Goal: Task Accomplishment & Management: Use online tool/utility

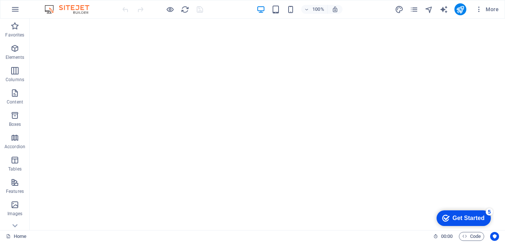
click at [472, 215] on div "Get Started" at bounding box center [469, 218] width 32 height 7
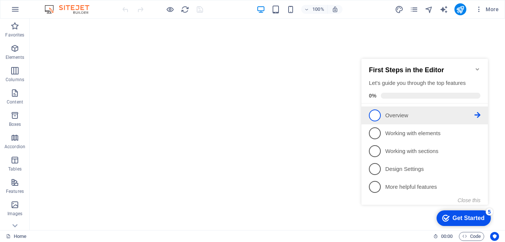
click at [372, 114] on span "1" at bounding box center [375, 115] width 12 height 12
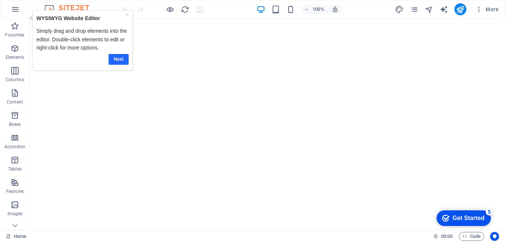
click at [119, 57] on link "Next" at bounding box center [119, 59] width 20 height 11
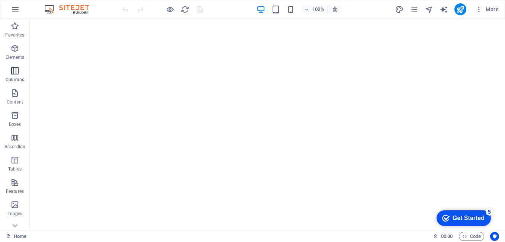
click at [12, 68] on icon "button" at bounding box center [14, 70] width 9 height 9
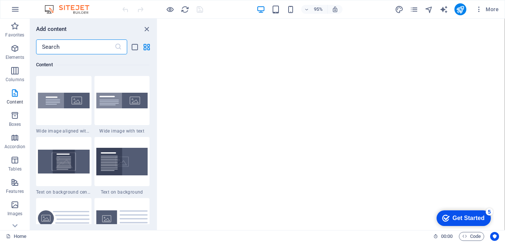
scroll to position [1521, 0]
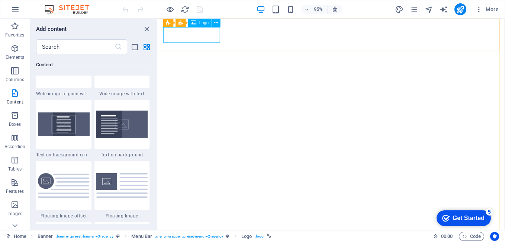
click at [204, 23] on span "Logo" at bounding box center [203, 23] width 9 height 4
click at [205, 24] on icon at bounding box center [206, 22] width 4 height 7
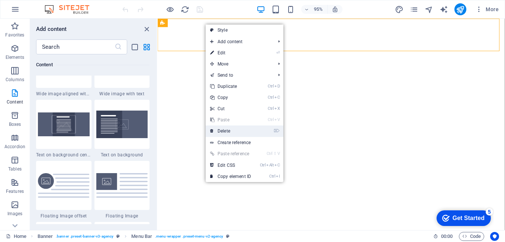
click at [233, 131] on link "⌦ Delete" at bounding box center [231, 130] width 50 height 11
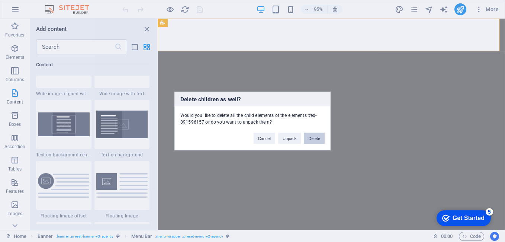
click at [311, 138] on button "Delete" at bounding box center [314, 138] width 21 height 11
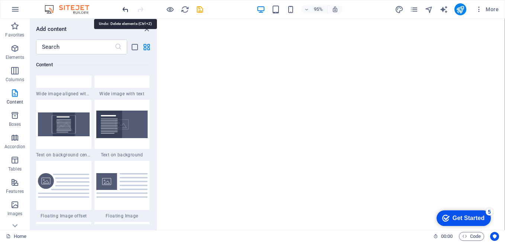
click at [125, 10] on icon "undo" at bounding box center [125, 9] width 9 height 9
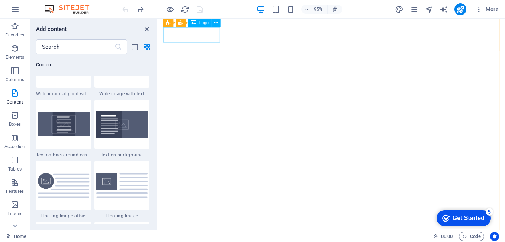
click at [195, 23] on icon at bounding box center [194, 23] width 6 height 9
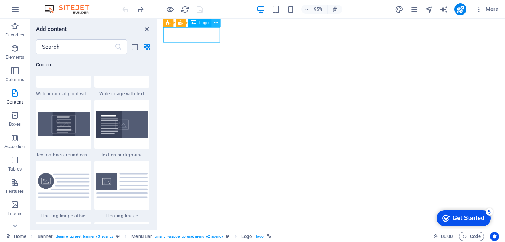
click at [218, 24] on icon at bounding box center [216, 22] width 4 height 7
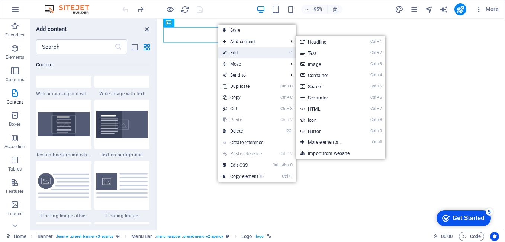
click at [239, 52] on link "⏎ Edit" at bounding box center [243, 52] width 50 height 11
select select "px"
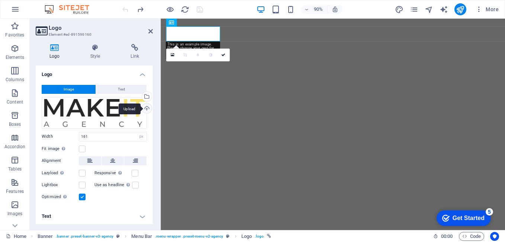
click at [146, 108] on div "Upload" at bounding box center [146, 108] width 11 height 11
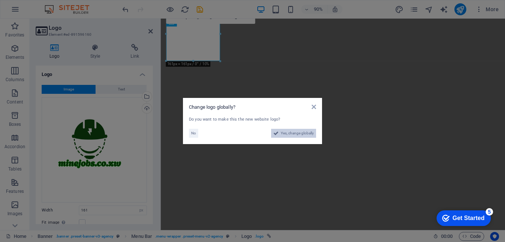
click at [288, 132] on span "Yes, change globally" at bounding box center [297, 133] width 33 height 9
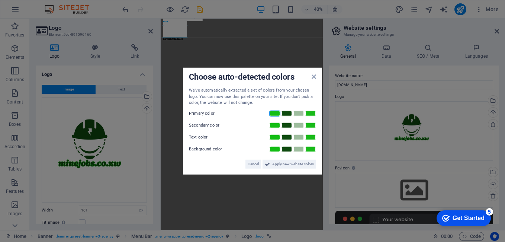
click at [274, 113] on link at bounding box center [274, 113] width 11 height 6
click at [290, 125] on link at bounding box center [286, 125] width 11 height 6
click at [302, 138] on link at bounding box center [298, 137] width 11 height 6
click at [310, 147] on link at bounding box center [310, 149] width 11 height 6
click at [299, 165] on span "Apply new website colors" at bounding box center [293, 163] width 42 height 9
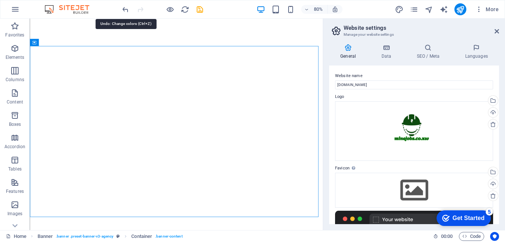
click at [126, 11] on icon "undo" at bounding box center [125, 9] width 9 height 9
click at [126, 11] on div at bounding box center [162, 9] width 83 height 12
click at [144, 10] on icon "redo" at bounding box center [140, 9] width 9 height 9
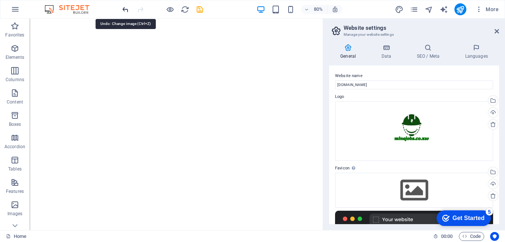
click at [128, 9] on icon "undo" at bounding box center [125, 9] width 9 height 9
click at [128, 9] on div at bounding box center [162, 9] width 83 height 12
click at [360, 219] on div at bounding box center [414, 225] width 158 height 30
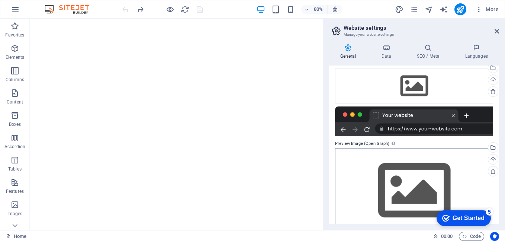
scroll to position [119, 0]
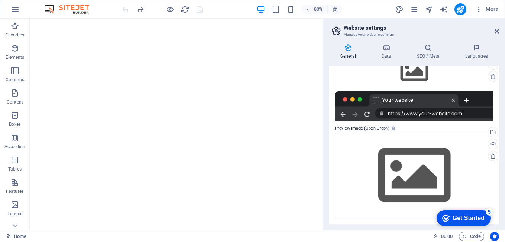
click at [360, 98] on div at bounding box center [414, 106] width 158 height 30
click at [360, 99] on div at bounding box center [414, 106] width 158 height 30
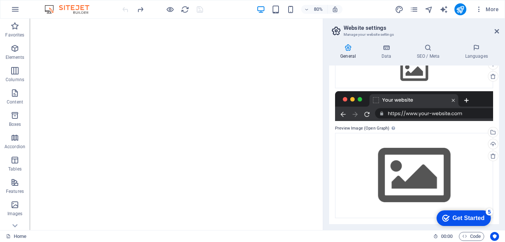
drag, startPoint x: 360, startPoint y: 99, endPoint x: 333, endPoint y: 80, distance: 33.2
click at [333, 80] on div "Website name minejobs.co.zw Logo Drag files here, click to choose files or sele…" at bounding box center [414, 144] width 170 height 158
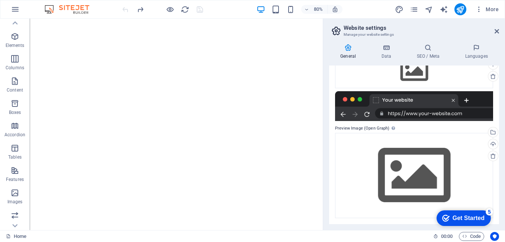
scroll to position [0, 0]
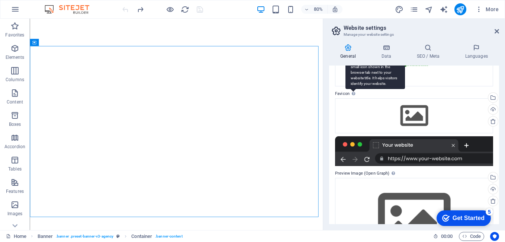
scroll to position [37, 0]
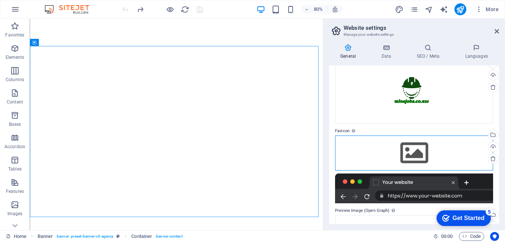
click at [410, 144] on div "Drag files here, click to choose files or select files from Files or our free s…" at bounding box center [414, 152] width 158 height 35
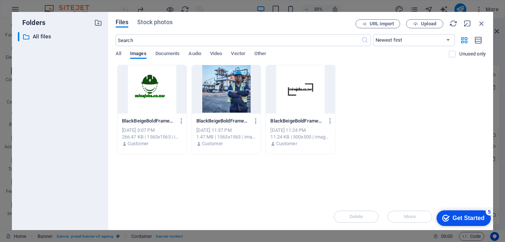
click at [151, 90] on div at bounding box center [152, 89] width 69 height 48
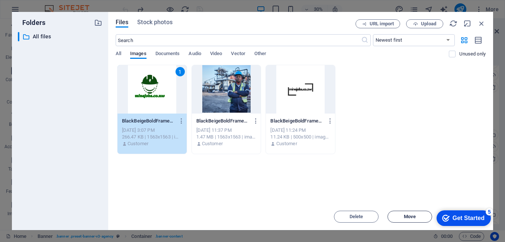
click at [414, 215] on span "Move" at bounding box center [410, 216] width 12 height 4
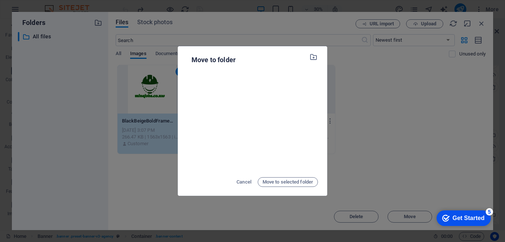
drag, startPoint x: 460, startPoint y: 117, endPoint x: 454, endPoint y: 118, distance: 6.1
click at [459, 117] on div "Move to folder Cancel Move to selected folder" at bounding box center [252, 121] width 505 height 242
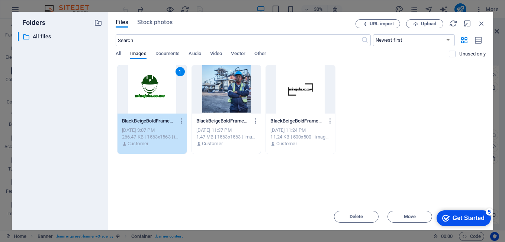
click at [145, 99] on div "1" at bounding box center [152, 89] width 69 height 48
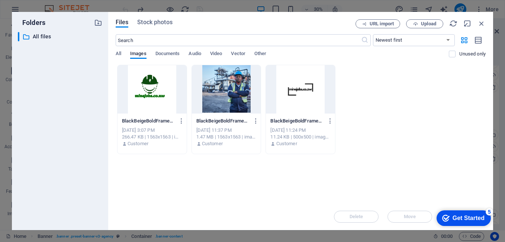
click at [145, 99] on div at bounding box center [152, 89] width 69 height 48
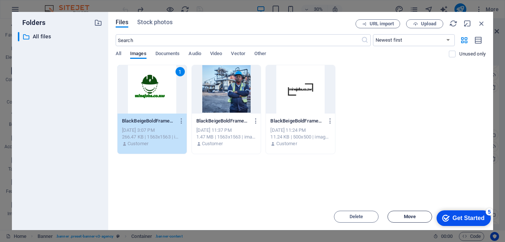
click at [410, 216] on span "Move" at bounding box center [410, 216] width 12 height 4
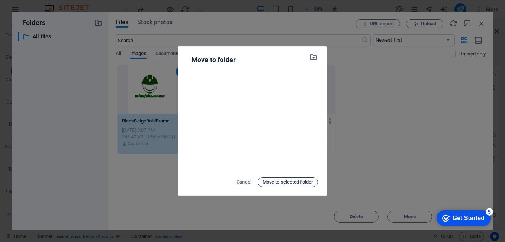
click at [291, 180] on span "Move to selected folder" at bounding box center [288, 181] width 51 height 9
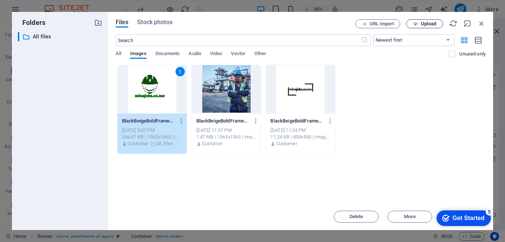
click at [422, 22] on span "Upload" at bounding box center [428, 24] width 15 height 4
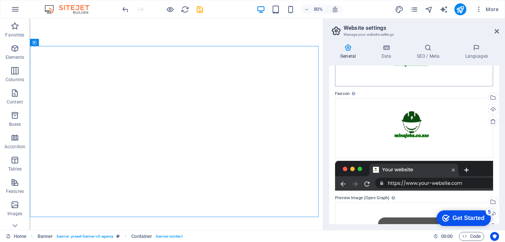
scroll to position [0, 0]
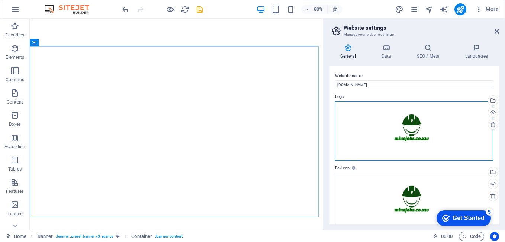
click at [401, 123] on div "Drag files here, click to choose files or select files from Files or our free s…" at bounding box center [414, 130] width 158 height 59
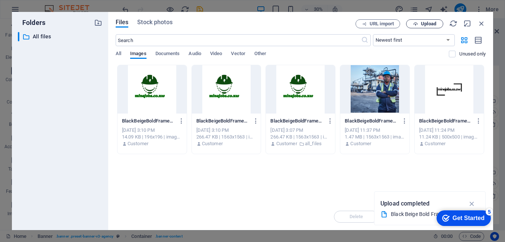
click at [428, 23] on span "Upload" at bounding box center [428, 24] width 15 height 4
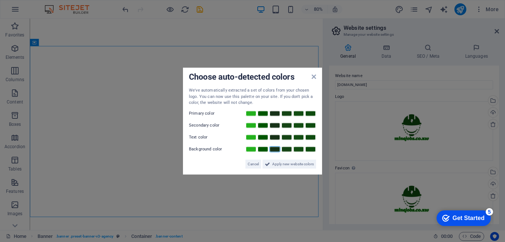
click at [277, 150] on link at bounding box center [274, 149] width 11 height 6
click at [293, 151] on div at bounding box center [280, 148] width 71 height 7
click at [210, 148] on label "Background color" at bounding box center [211, 148] width 45 height 9
click at [286, 150] on link at bounding box center [286, 149] width 11 height 6
click at [297, 149] on link at bounding box center [298, 149] width 11 height 6
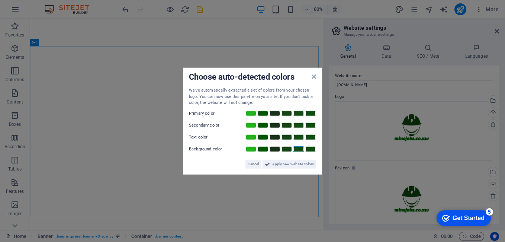
click at [311, 152] on div at bounding box center [280, 148] width 71 height 7
click at [311, 149] on link at bounding box center [310, 149] width 11 height 6
drag, startPoint x: 217, startPoint y: 146, endPoint x: 208, endPoint y: 150, distance: 9.8
click at [209, 151] on label "Background color" at bounding box center [211, 148] width 45 height 9
click at [253, 164] on span "Cancel" at bounding box center [253, 163] width 11 height 9
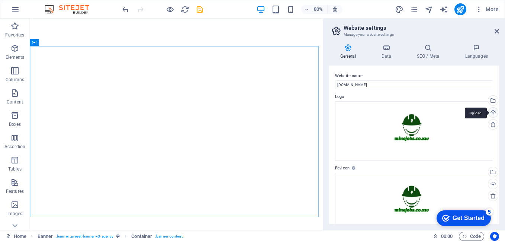
click at [492, 113] on div "Upload" at bounding box center [492, 112] width 11 height 11
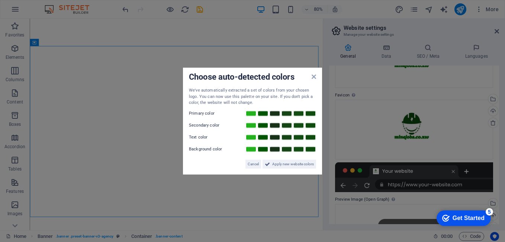
scroll to position [74, 0]
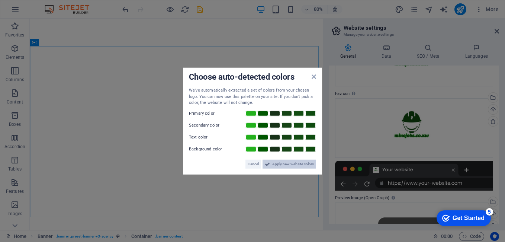
click at [292, 162] on span "Apply new website colors" at bounding box center [293, 163] width 42 height 9
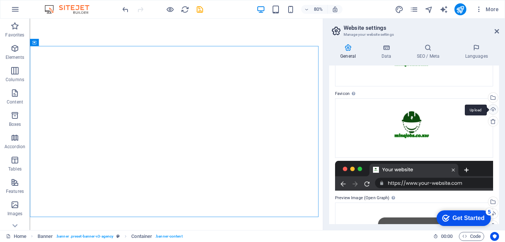
click at [492, 112] on div "Upload" at bounding box center [492, 109] width 11 height 11
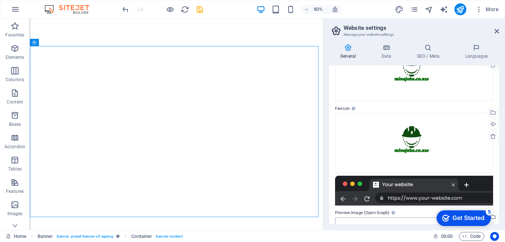
scroll to position [70, 0]
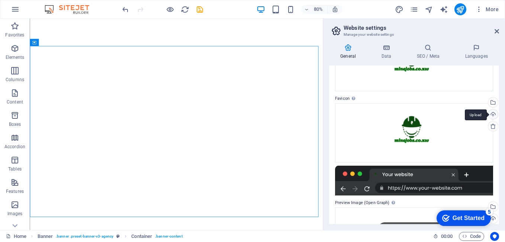
click at [492, 116] on div "Upload" at bounding box center [492, 114] width 11 height 11
click at [493, 115] on div "Upload" at bounding box center [492, 114] width 11 height 11
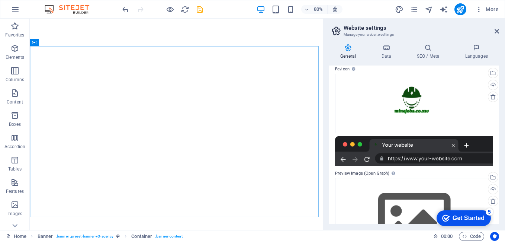
scroll to position [144, 0]
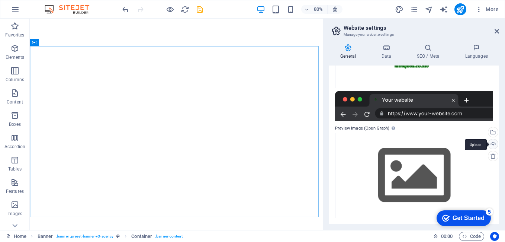
click at [492, 144] on div "Upload" at bounding box center [492, 144] width 11 height 11
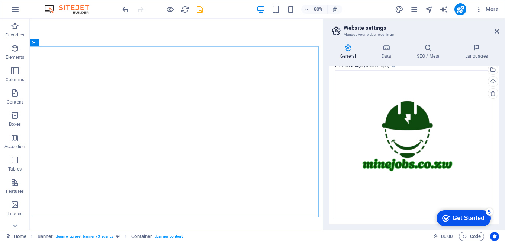
scroll to position [207, 0]
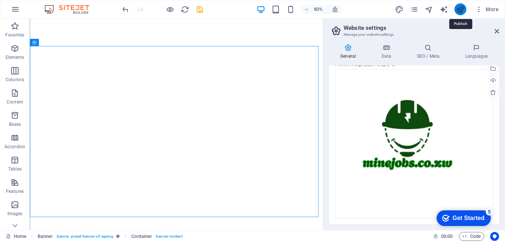
click at [461, 8] on icon "publish" at bounding box center [460, 9] width 9 height 9
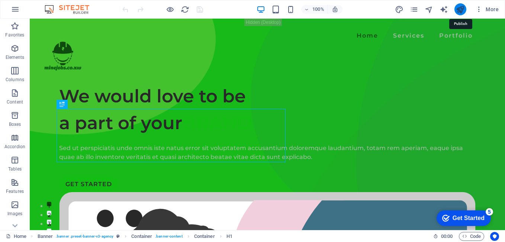
click at [464, 12] on icon "publish" at bounding box center [460, 9] width 9 height 9
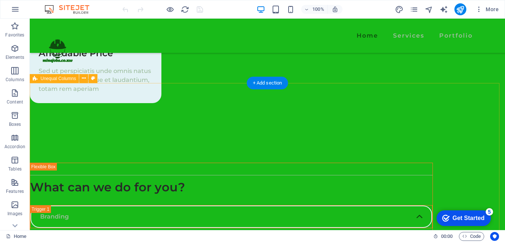
scroll to position [1673, 0]
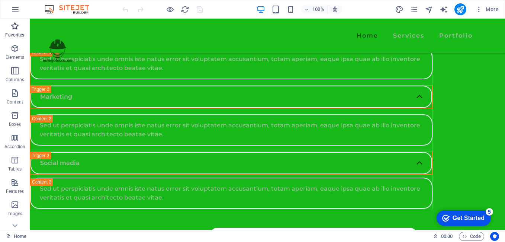
click at [17, 28] on icon "button" at bounding box center [14, 26] width 9 height 9
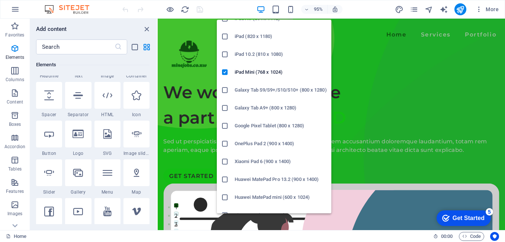
scroll to position [0, 0]
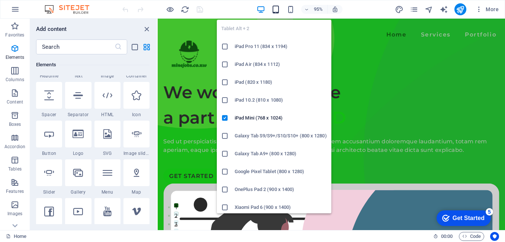
click at [276, 10] on icon "button" at bounding box center [275, 9] width 9 height 9
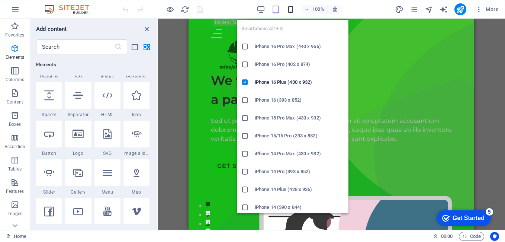
click at [290, 9] on icon "button" at bounding box center [290, 9] width 9 height 9
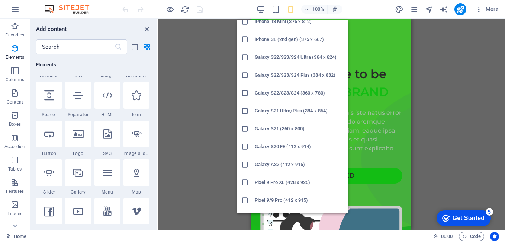
scroll to position [223, 0]
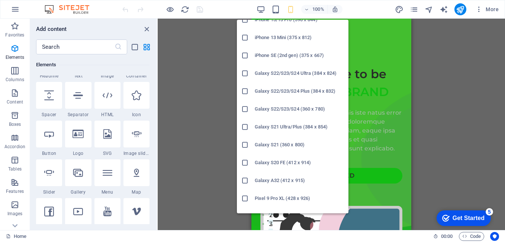
click at [247, 145] on icon at bounding box center [244, 144] width 7 height 7
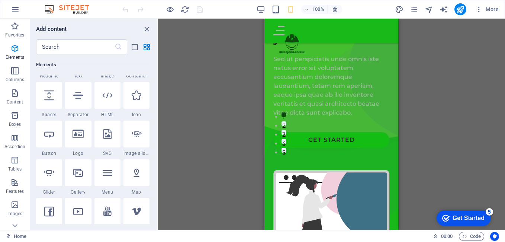
scroll to position [0, 0]
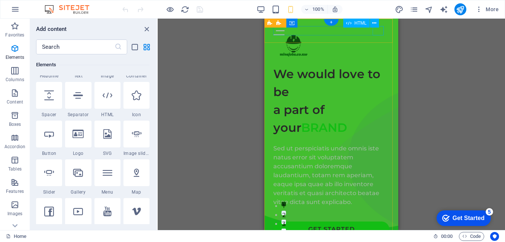
click at [377, 31] on div at bounding box center [331, 30] width 116 height 9
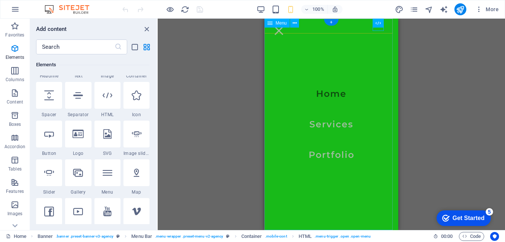
click at [334, 120] on nav "Home Services Portfolio" at bounding box center [331, 124] width 134 height 211
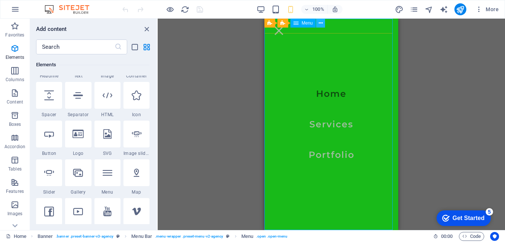
click at [322, 26] on icon at bounding box center [321, 23] width 4 height 8
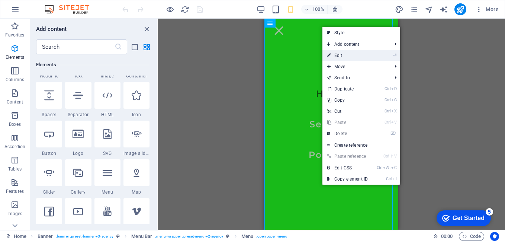
click at [344, 56] on link "⏎ Edit" at bounding box center [347, 55] width 50 height 11
select select
select select "1"
select select
select select "2"
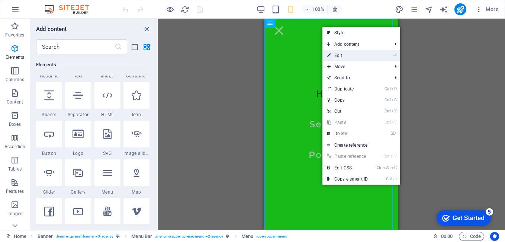
select select
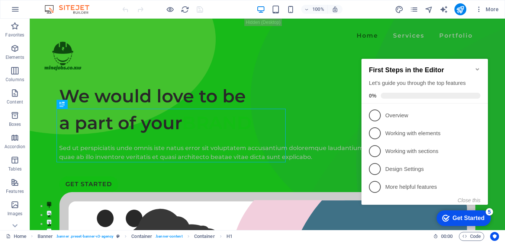
click at [479, 66] on icon "Minimize checklist" at bounding box center [477, 69] width 6 height 6
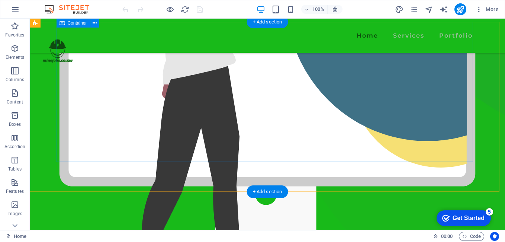
scroll to position [297, 0]
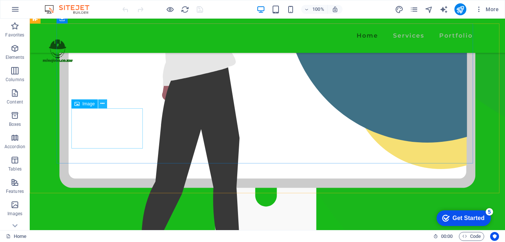
click at [103, 104] on icon at bounding box center [102, 104] width 4 height 8
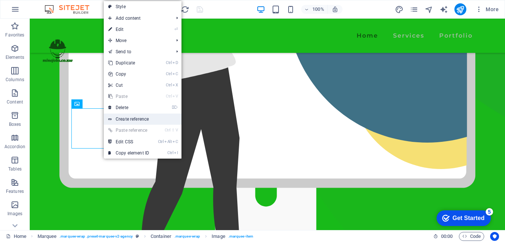
click at [127, 119] on link "Create reference" at bounding box center [143, 118] width 78 height 11
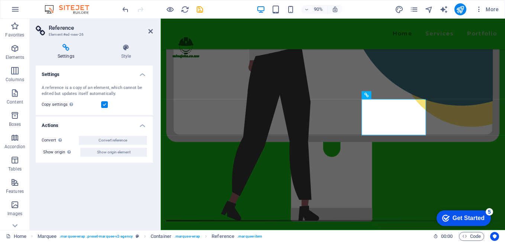
scroll to position [276, 0]
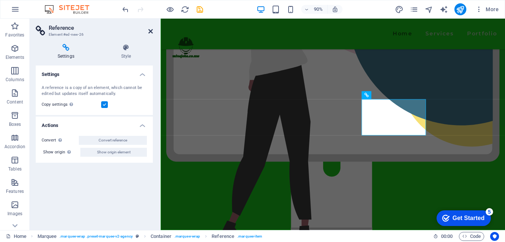
click at [151, 31] on icon at bounding box center [150, 31] width 4 height 6
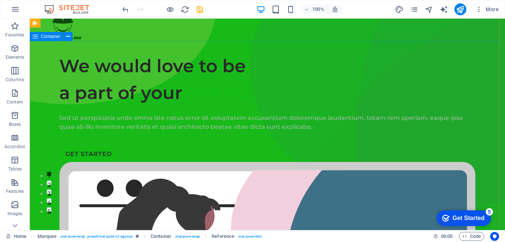
scroll to position [0, 0]
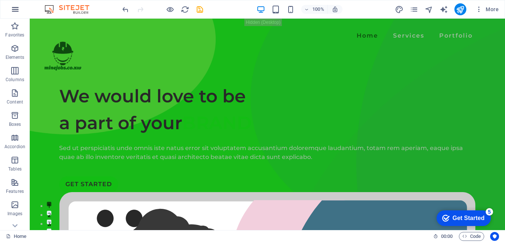
click at [15, 10] on icon "button" at bounding box center [15, 9] width 9 height 9
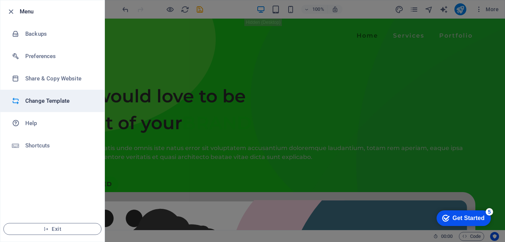
click at [27, 101] on h6 "Change Template" at bounding box center [59, 100] width 69 height 9
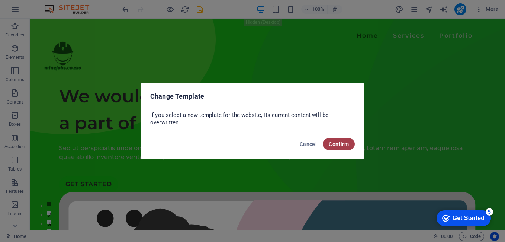
click at [338, 141] on span "Confirm" at bounding box center [339, 144] width 20 height 6
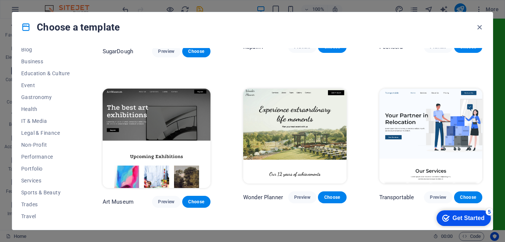
scroll to position [125, 0]
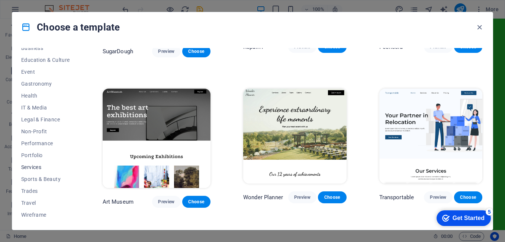
click at [41, 167] on span "Services" at bounding box center [45, 167] width 49 height 6
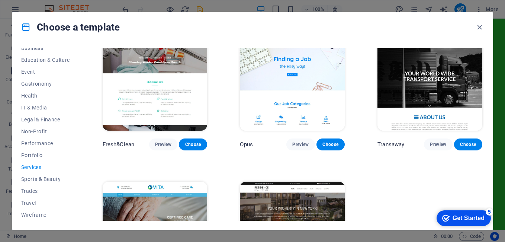
scroll to position [719, 0]
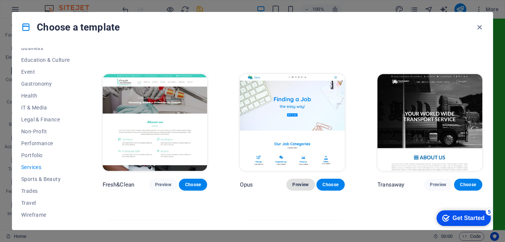
click at [302, 181] on span "Preview" at bounding box center [300, 184] width 16 height 6
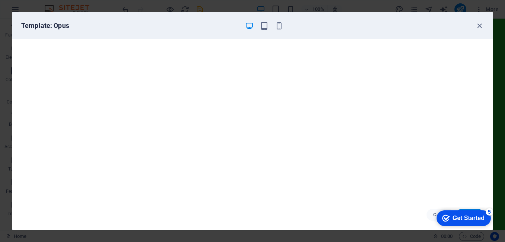
click at [470, 221] on div "Get Started" at bounding box center [469, 218] width 32 height 7
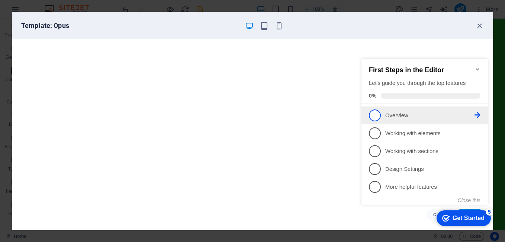
click at [379, 112] on span "1" at bounding box center [375, 115] width 12 height 12
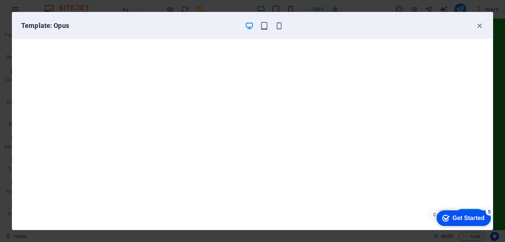
click at [476, 216] on div "Get Started" at bounding box center [469, 218] width 32 height 7
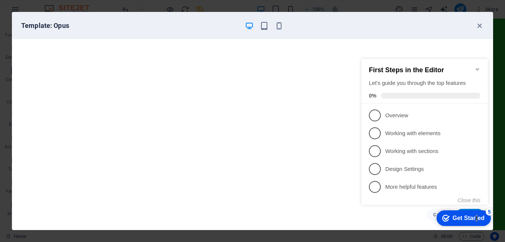
scroll to position [0, 0]
click at [375, 166] on span "4" at bounding box center [375, 169] width 12 height 12
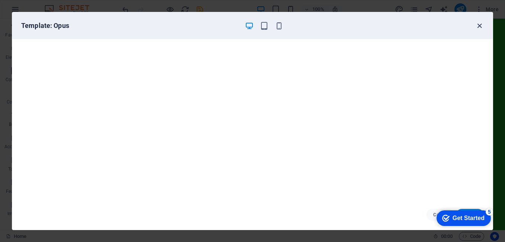
click at [482, 27] on icon "button" at bounding box center [479, 26] width 9 height 9
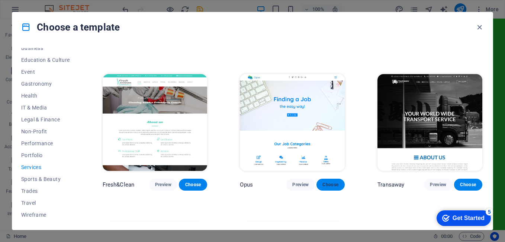
click at [331, 181] on span "Choose" at bounding box center [330, 184] width 16 height 6
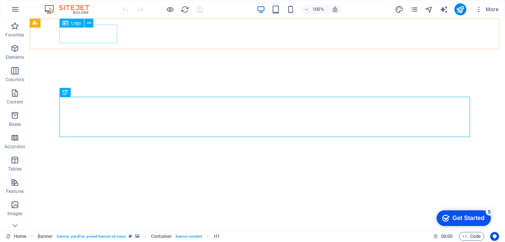
click at [77, 25] on span "Logo" at bounding box center [76, 23] width 10 height 4
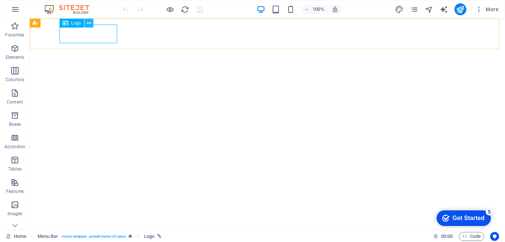
click at [90, 23] on icon at bounding box center [89, 23] width 4 height 8
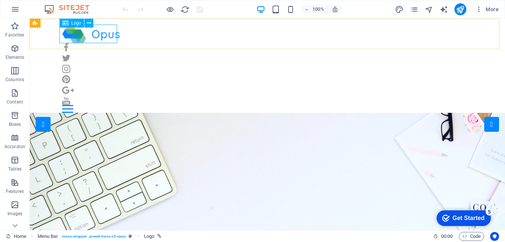
click at [73, 24] on span "Logo" at bounding box center [76, 23] width 10 height 4
click at [92, 22] on button at bounding box center [88, 23] width 9 height 9
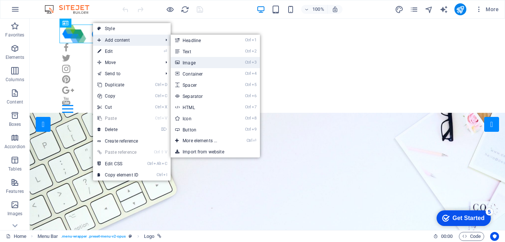
click at [203, 64] on link "Ctrl 3 Image" at bounding box center [201, 62] width 61 height 11
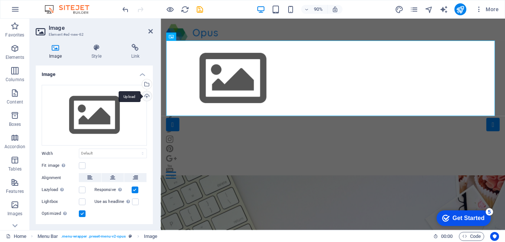
click at [147, 97] on div "Upload" at bounding box center [146, 96] width 11 height 11
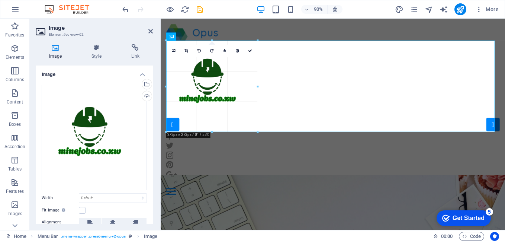
drag, startPoint x: 167, startPoint y: 122, endPoint x: 251, endPoint y: 130, distance: 85.1
type input "273"
select select "px"
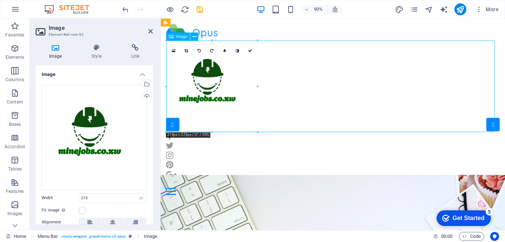
drag, startPoint x: 215, startPoint y: 88, endPoint x: 418, endPoint y: 105, distance: 203.8
click at [268, 94] on figure at bounding box center [352, 94] width 371 height 102
drag, startPoint x: 275, startPoint y: 91, endPoint x: 304, endPoint y: 96, distance: 29.3
click at [305, 96] on figure at bounding box center [352, 94] width 371 height 102
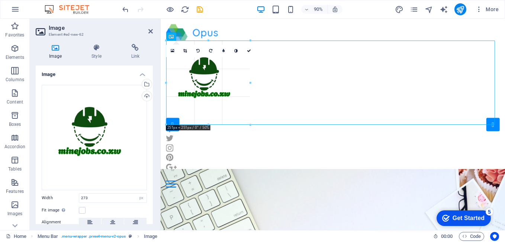
drag, startPoint x: 109, startPoint y: 74, endPoint x: 251, endPoint y: 91, distance: 142.3
type input "251"
click at [287, 29] on div "Home Our Jobs Partners Testimonials Blog Contact" at bounding box center [352, 115] width 383 height 193
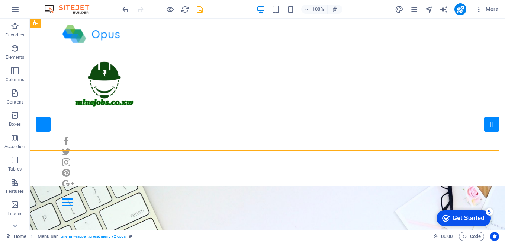
click at [132, 11] on div at bounding box center [162, 9] width 83 height 12
click at [125, 6] on icon "undo" at bounding box center [125, 9] width 9 height 9
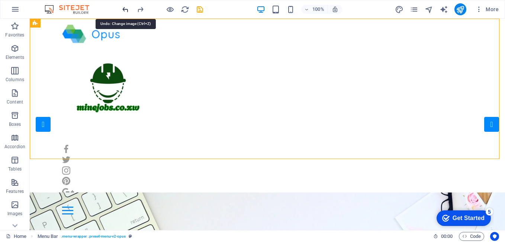
click at [126, 6] on icon "undo" at bounding box center [125, 9] width 9 height 9
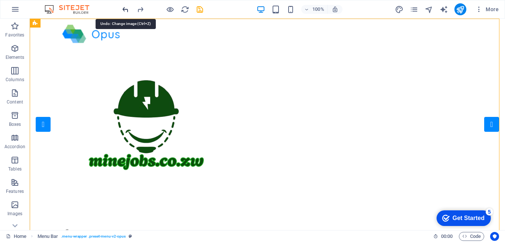
click at [127, 6] on icon "undo" at bounding box center [125, 9] width 9 height 9
click at [129, 6] on icon "undo" at bounding box center [125, 9] width 9 height 9
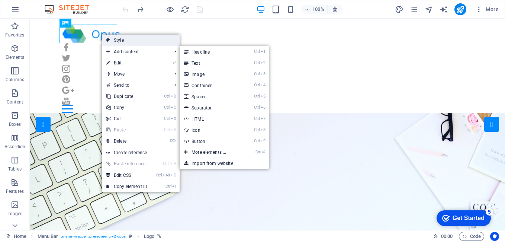
drag, startPoint x: 72, startPoint y: 24, endPoint x: 107, endPoint y: 37, distance: 38.0
click at [107, 37] on body "[DOMAIN_NAME] Home Favorites Elements Columns Content Boxes Accordion Tables Fe…" at bounding box center [252, 121] width 505 height 242
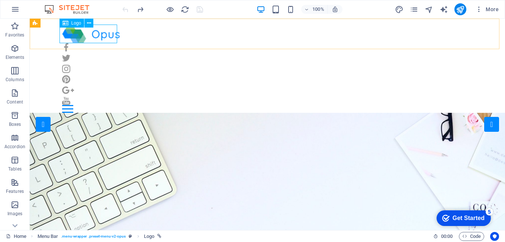
click at [67, 24] on icon at bounding box center [65, 23] width 6 height 9
click at [75, 25] on span "Logo" at bounding box center [76, 23] width 10 height 4
click at [20, 33] on p "Favorites" at bounding box center [14, 35] width 19 height 6
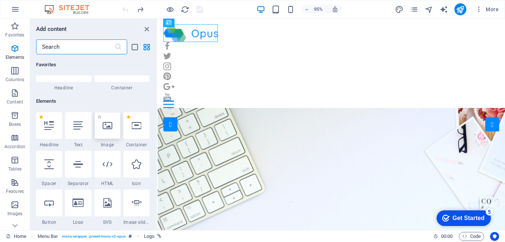
scroll to position [74, 0]
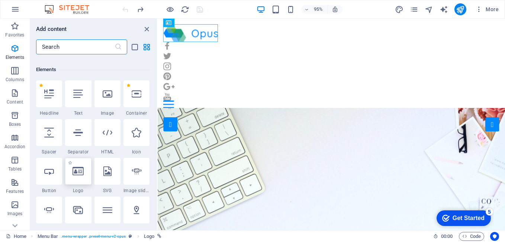
click at [76, 170] on icon at bounding box center [78, 171] width 11 height 10
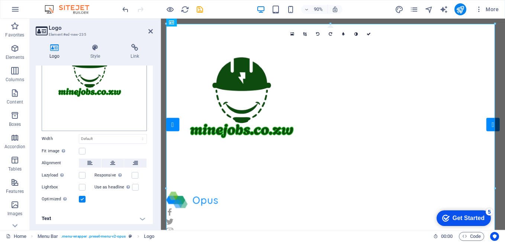
scroll to position [73, 0]
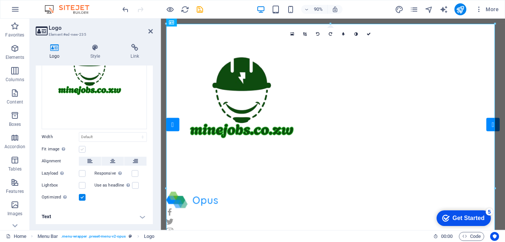
click at [83, 149] on label at bounding box center [82, 149] width 7 height 7
click at [0, 0] on input "Fit image Automatically fit image to a fixed width and height" at bounding box center [0, 0] width 0 height 0
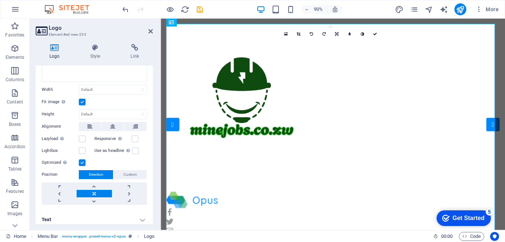
scroll to position [123, 0]
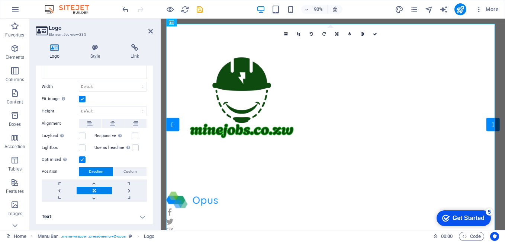
click at [144, 216] on h4 "Text" at bounding box center [94, 216] width 117 height 18
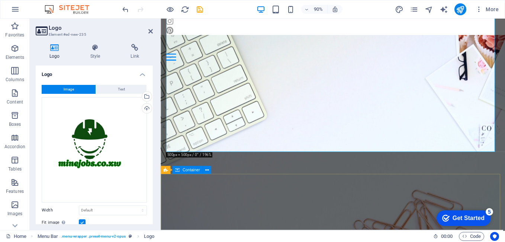
scroll to position [223, 0]
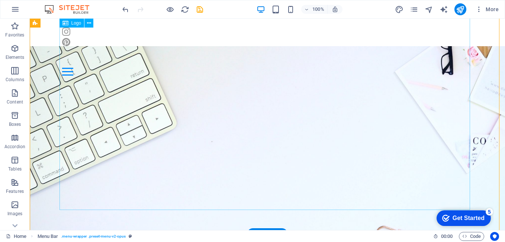
scroll to position [335, 0]
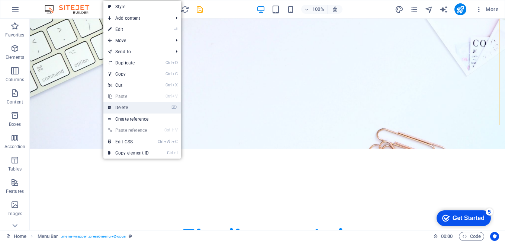
click at [120, 109] on link "⌦ Delete" at bounding box center [128, 107] width 50 height 11
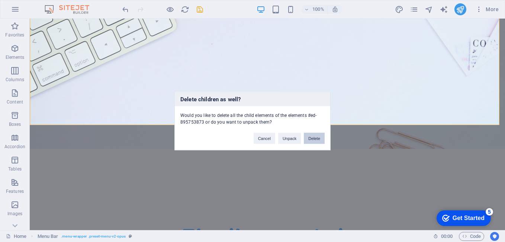
click at [317, 139] on button "Delete" at bounding box center [314, 138] width 21 height 11
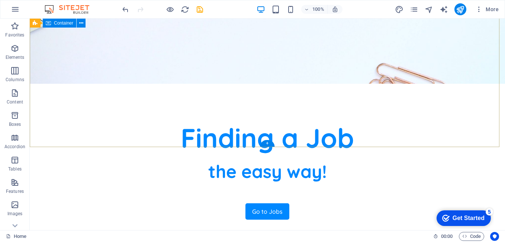
scroll to position [0, 0]
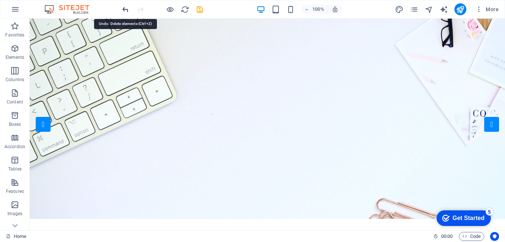
click at [127, 9] on icon "undo" at bounding box center [125, 9] width 9 height 9
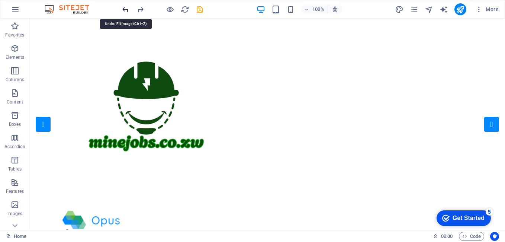
click at [127, 9] on icon "undo" at bounding box center [125, 9] width 9 height 9
click at [126, 8] on icon "undo" at bounding box center [125, 9] width 9 height 9
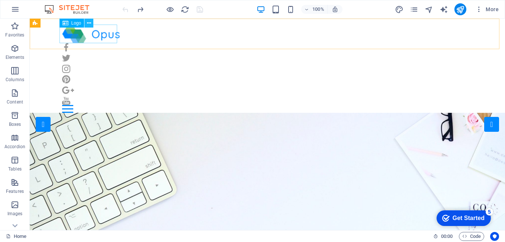
click at [89, 22] on icon at bounding box center [89, 23] width 4 height 8
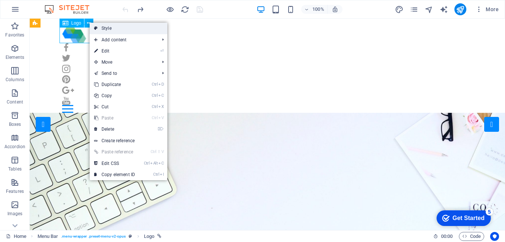
select select "px"
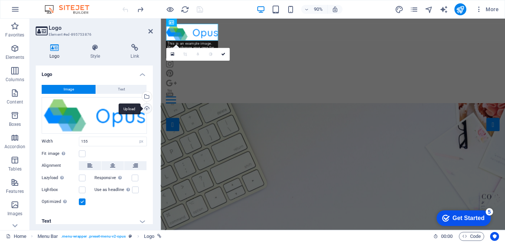
click at [146, 107] on div "Upload" at bounding box center [146, 108] width 11 height 11
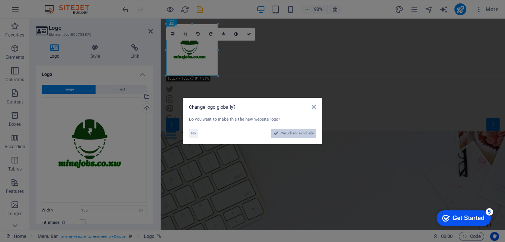
drag, startPoint x: 311, startPoint y: 132, endPoint x: 373, endPoint y: 281, distance: 162.2
click at [311, 132] on span "Yes, change globally" at bounding box center [297, 133] width 33 height 9
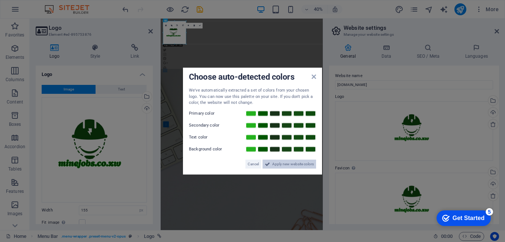
click at [282, 166] on span "Apply new website colors" at bounding box center [293, 163] width 42 height 9
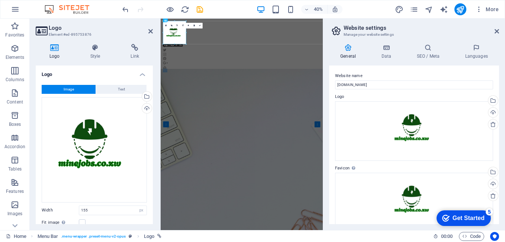
click at [369, 15] on div "40% More" at bounding box center [311, 9] width 381 height 12
click at [473, 237] on span "Code" at bounding box center [471, 236] width 19 height 9
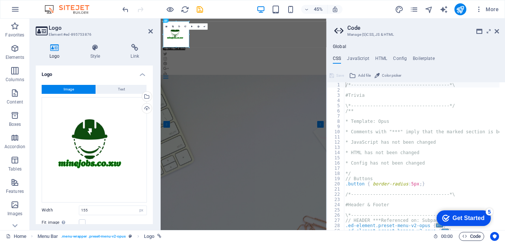
click at [472, 237] on span "Code" at bounding box center [471, 236] width 19 height 9
click at [473, 236] on span "Code" at bounding box center [471, 236] width 19 height 9
click at [498, 29] on icon at bounding box center [497, 31] width 4 height 6
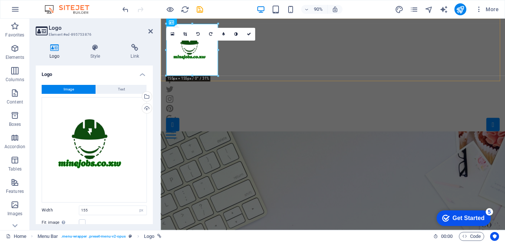
click at [500, 41] on div "Home Our Jobs Partners Testimonials Blog Contact" at bounding box center [352, 88] width 383 height 139
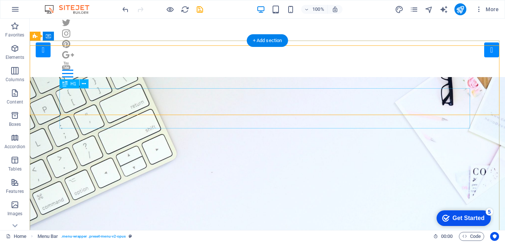
scroll to position [37, 0]
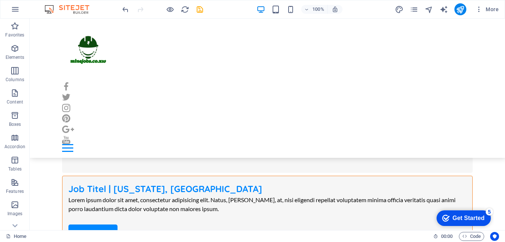
scroll to position [4816, 0]
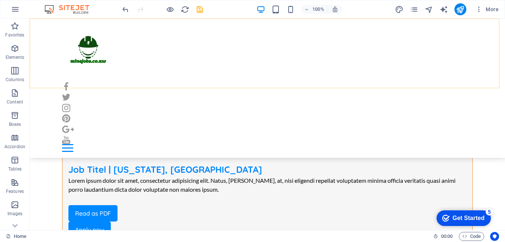
drag, startPoint x: 459, startPoint y: 36, endPoint x: 425, endPoint y: 23, distance: 36.0
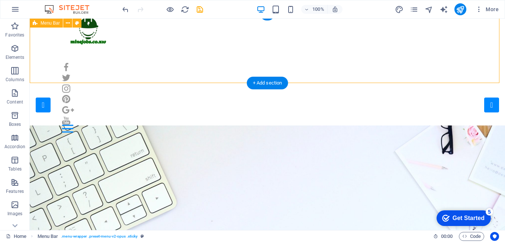
scroll to position [0, 0]
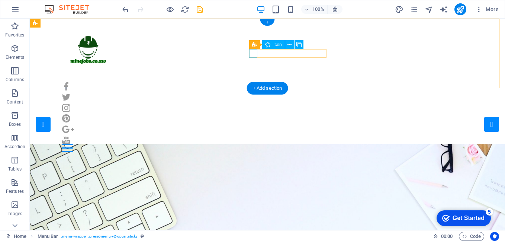
click at [255, 82] on figure at bounding box center [267, 86] width 411 height 8
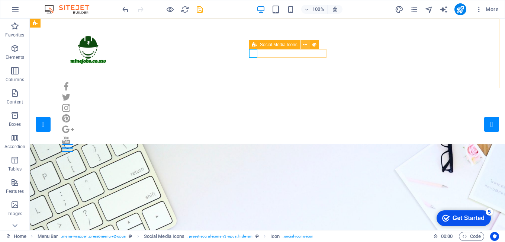
click at [306, 46] on icon at bounding box center [305, 45] width 4 height 8
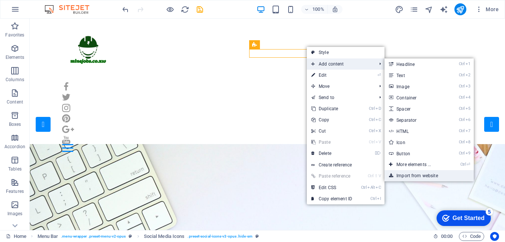
click at [416, 175] on link "Import from website" at bounding box center [429, 175] width 89 height 11
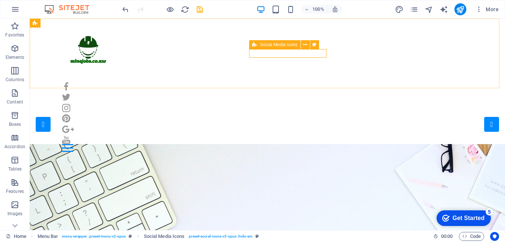
click at [258, 46] on div "Social Media Icons" at bounding box center [274, 44] width 51 height 9
click at [307, 44] on icon at bounding box center [305, 45] width 4 height 8
drag, startPoint x: 15, startPoint y: 28, endPoint x: 12, endPoint y: 49, distance: 21.0
click at [15, 28] on icon "button" at bounding box center [14, 26] width 9 height 9
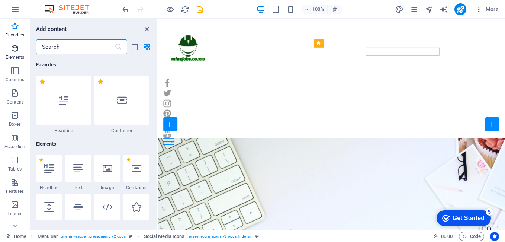
click at [15, 51] on icon "button" at bounding box center [14, 48] width 9 height 9
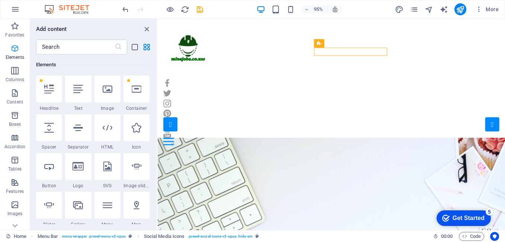
scroll to position [79, 0]
click at [49, 89] on icon at bounding box center [49, 89] width 10 height 10
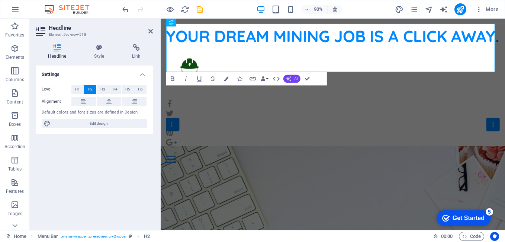
click at [289, 79] on icon "button" at bounding box center [288, 78] width 5 height 5
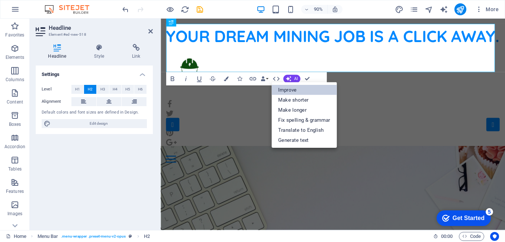
click at [295, 93] on link "Improve" at bounding box center [303, 90] width 65 height 10
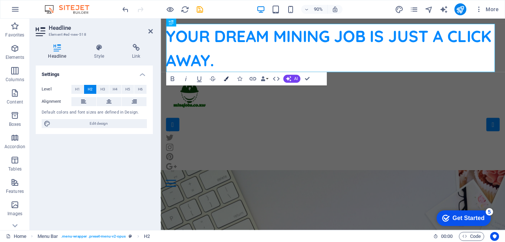
click at [228, 77] on icon "button" at bounding box center [225, 79] width 5 height 5
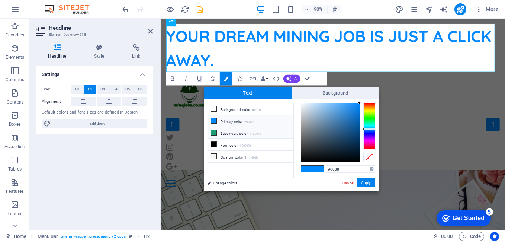
click at [250, 132] on li "Secondary color #1c9e75" at bounding box center [251, 133] width 86 height 12
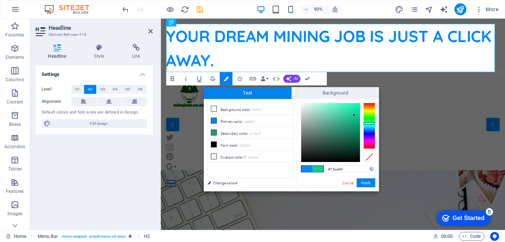
drag, startPoint x: 348, startPoint y: 125, endPoint x: 354, endPoint y: 115, distance: 11.6
click at [354, 115] on div at bounding box center [354, 114] width 3 height 3
click at [216, 118] on span at bounding box center [214, 121] width 6 height 6
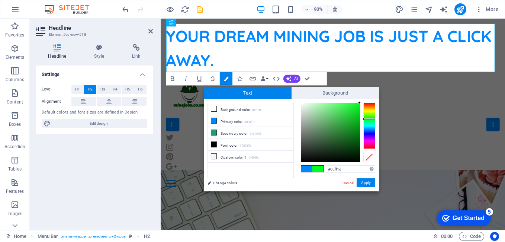
drag, startPoint x: 371, startPoint y: 127, endPoint x: 373, endPoint y: 119, distance: 8.9
click at [373, 119] on div at bounding box center [369, 126] width 12 height 46
click at [306, 169] on span at bounding box center [306, 168] width 11 height 6
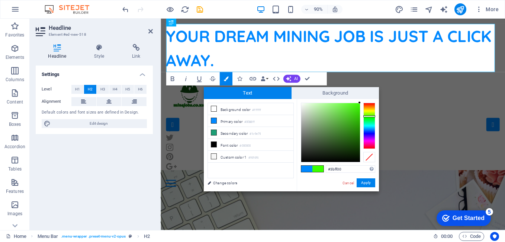
drag, startPoint x: 372, startPoint y: 127, endPoint x: 375, endPoint y: 116, distance: 11.6
click at [375, 116] on div "#3bff00 Supported formats #0852ed rgb(8, 82, 237) rgba(8, 82, 237, 90%) hsv(221…" at bounding box center [338, 199] width 82 height 200
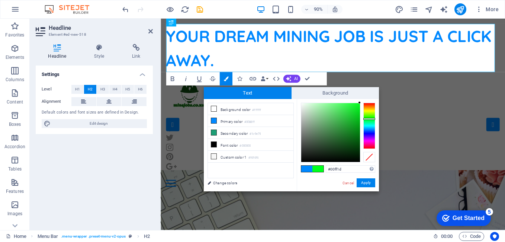
click at [372, 119] on div at bounding box center [369, 119] width 12 height 2
click at [308, 169] on span at bounding box center [306, 168] width 11 height 6
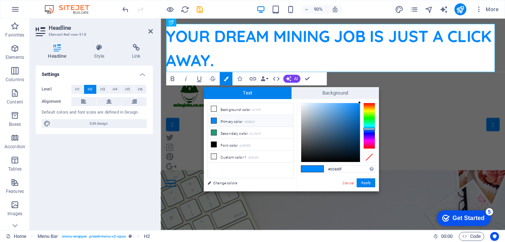
type input "#00ff04"
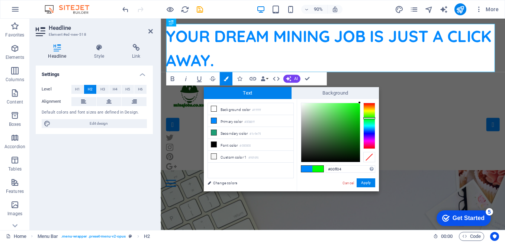
click at [373, 118] on div at bounding box center [369, 126] width 12 height 46
click at [370, 180] on button "Apply" at bounding box center [366, 182] width 19 height 9
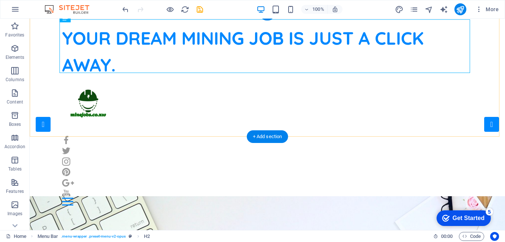
scroll to position [74, 0]
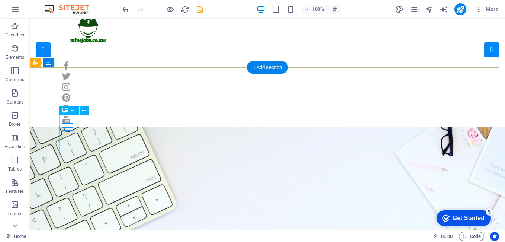
drag, startPoint x: 165, startPoint y: 151, endPoint x: 156, endPoint y: 147, distance: 10.1
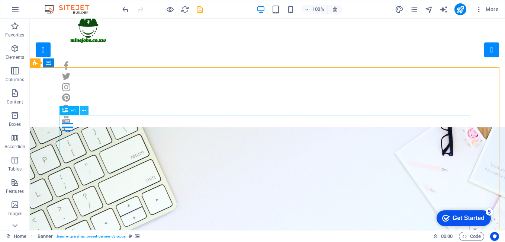
click at [82, 110] on icon at bounding box center [84, 111] width 4 height 8
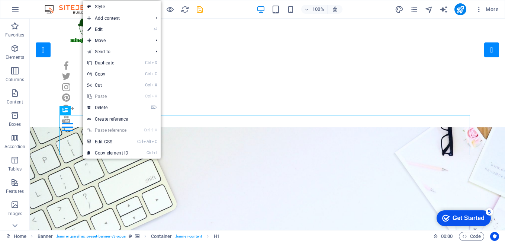
click at [122, 28] on link "⏎ Edit" at bounding box center [108, 29] width 50 height 11
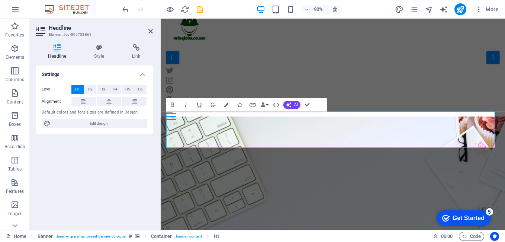
scroll to position [67, 0]
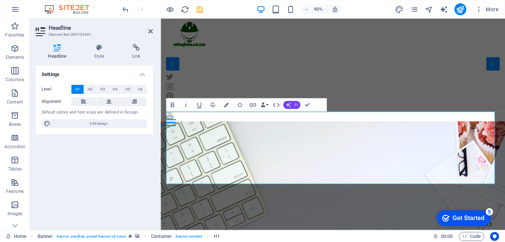
click at [293, 105] on button "AI" at bounding box center [291, 105] width 17 height 8
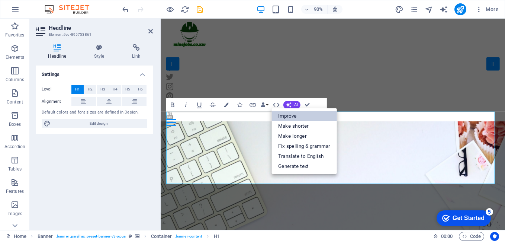
click at [294, 119] on link "Improve" at bounding box center [303, 116] width 65 height 10
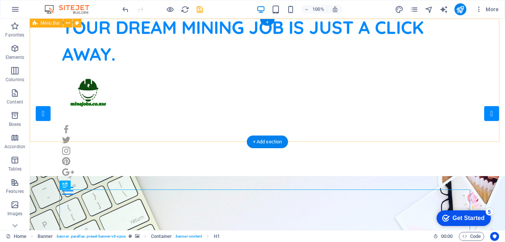
scroll to position [0, 0]
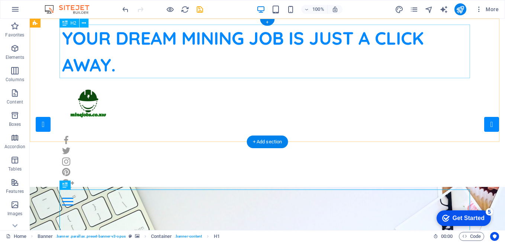
click at [96, 36] on div "YOUR DREAM MINING JOB IS JUST A CLICK AWAY." at bounding box center [267, 52] width 411 height 54
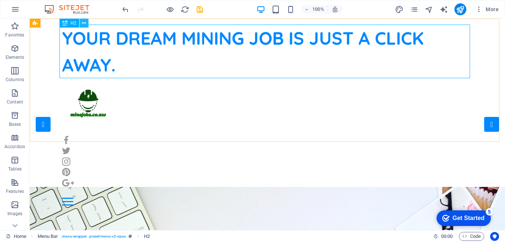
click at [84, 23] on icon at bounding box center [84, 23] width 4 height 8
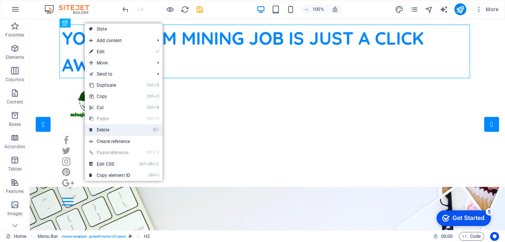
click at [117, 130] on link "⌦ Delete" at bounding box center [110, 129] width 50 height 11
